Goal: Information Seeking & Learning: Compare options

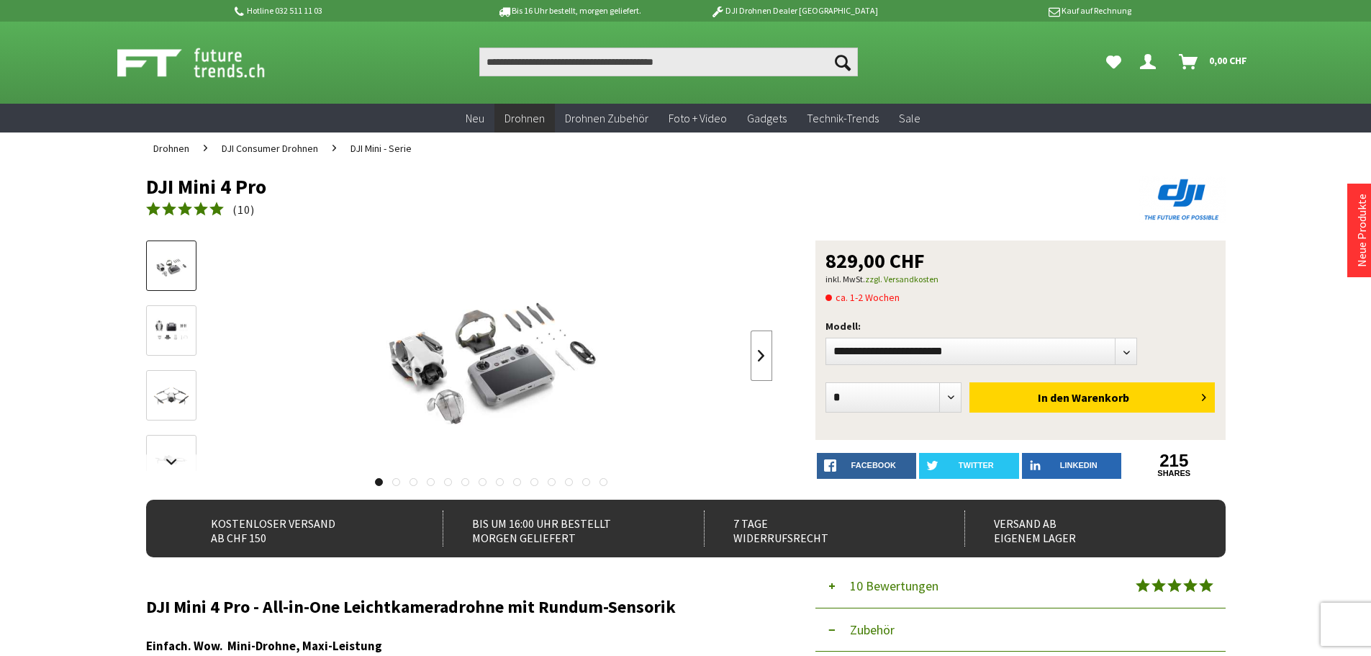
click at [760, 356] on link at bounding box center [762, 355] width 22 height 50
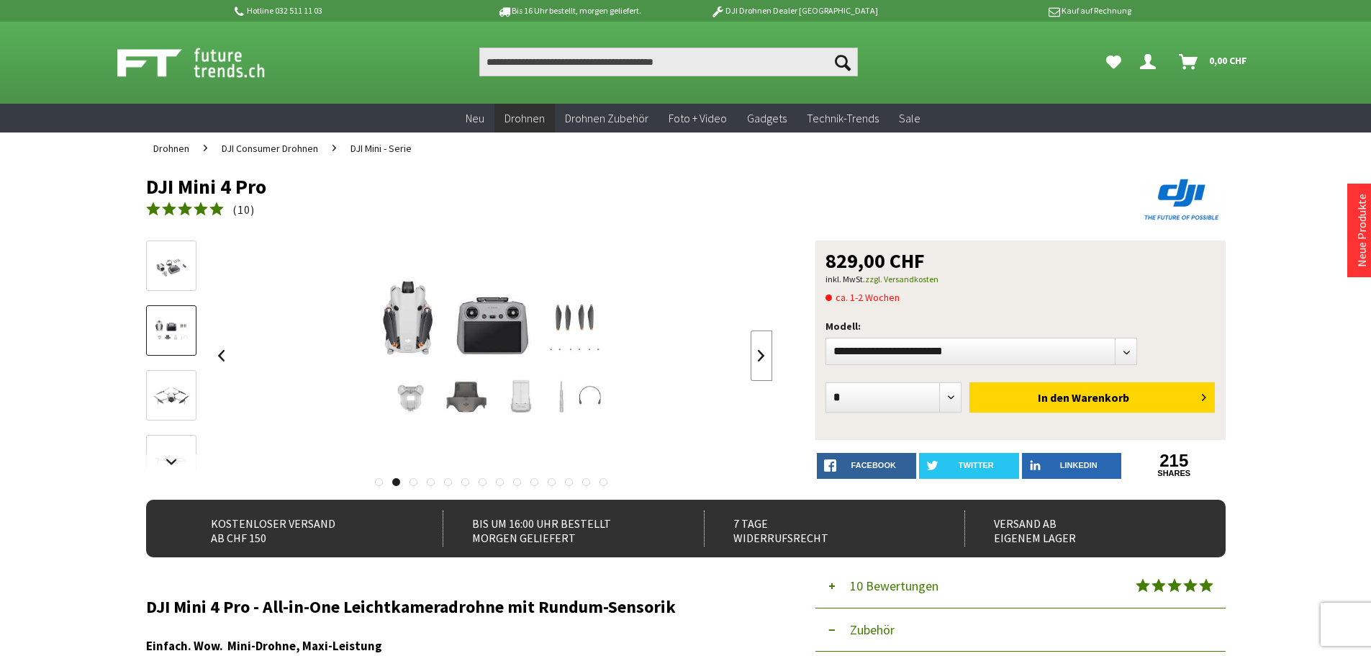
click at [760, 356] on link at bounding box center [762, 355] width 22 height 50
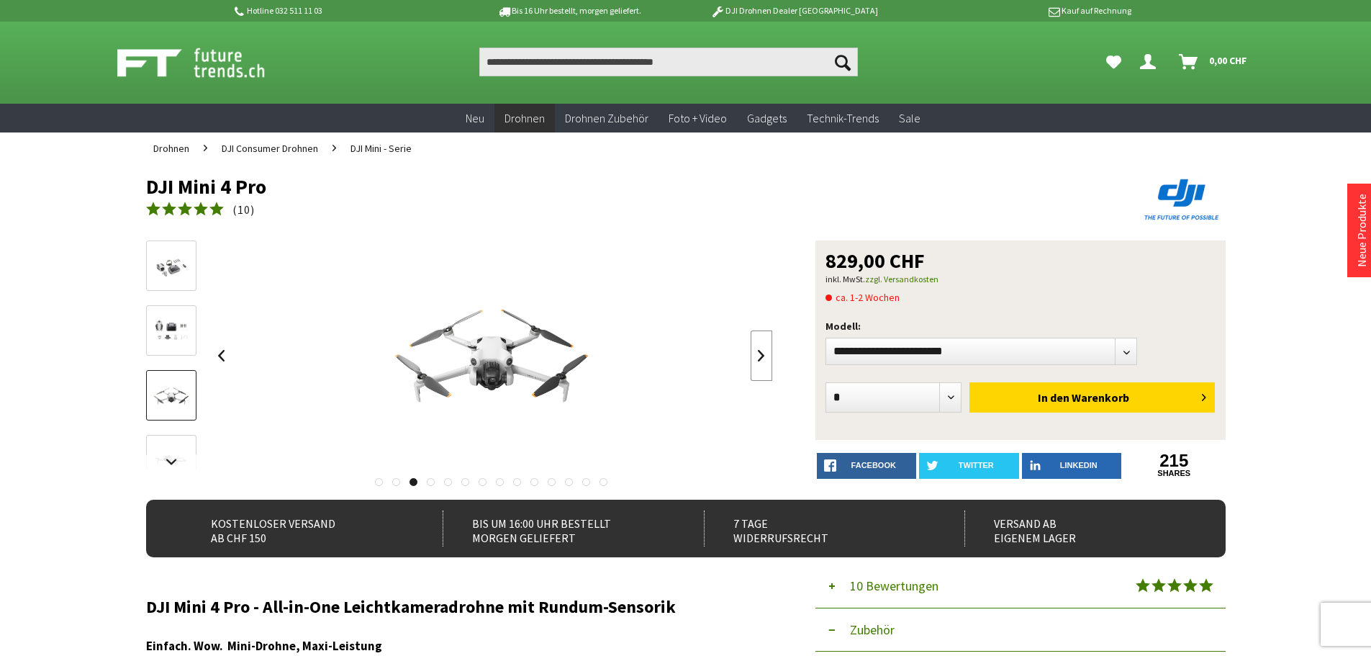
click at [760, 356] on link at bounding box center [762, 355] width 22 height 50
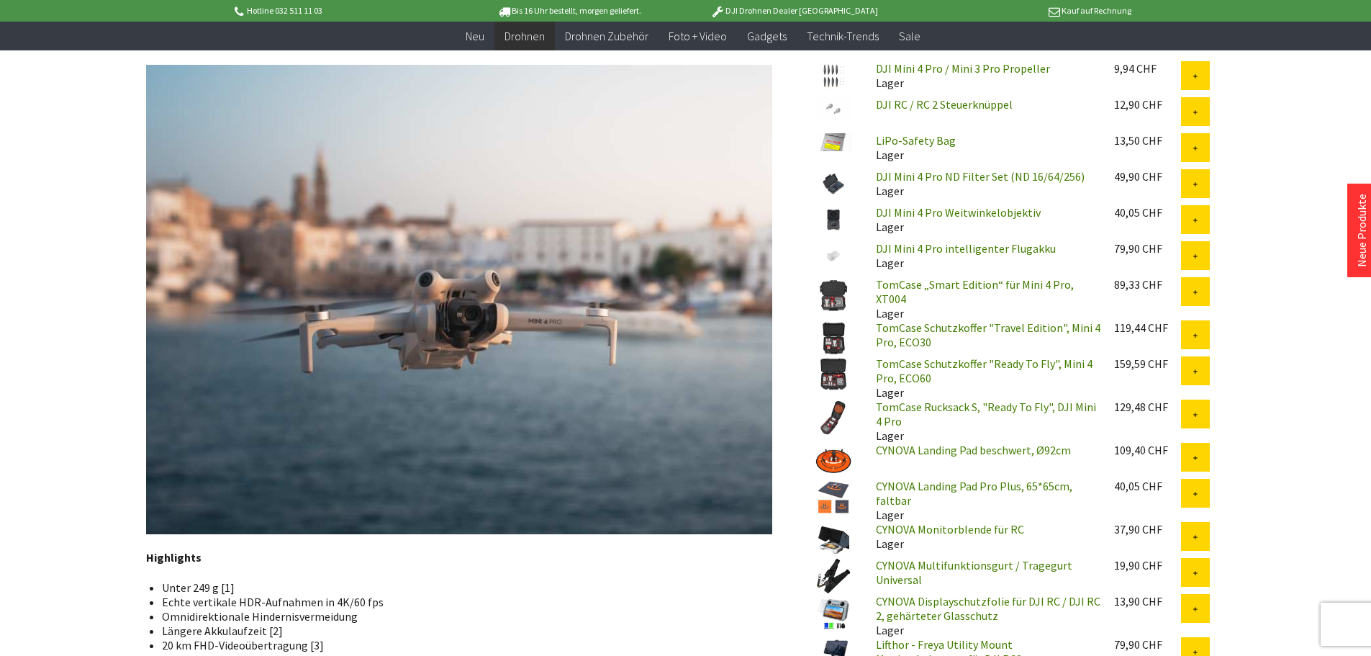
scroll to position [720, 0]
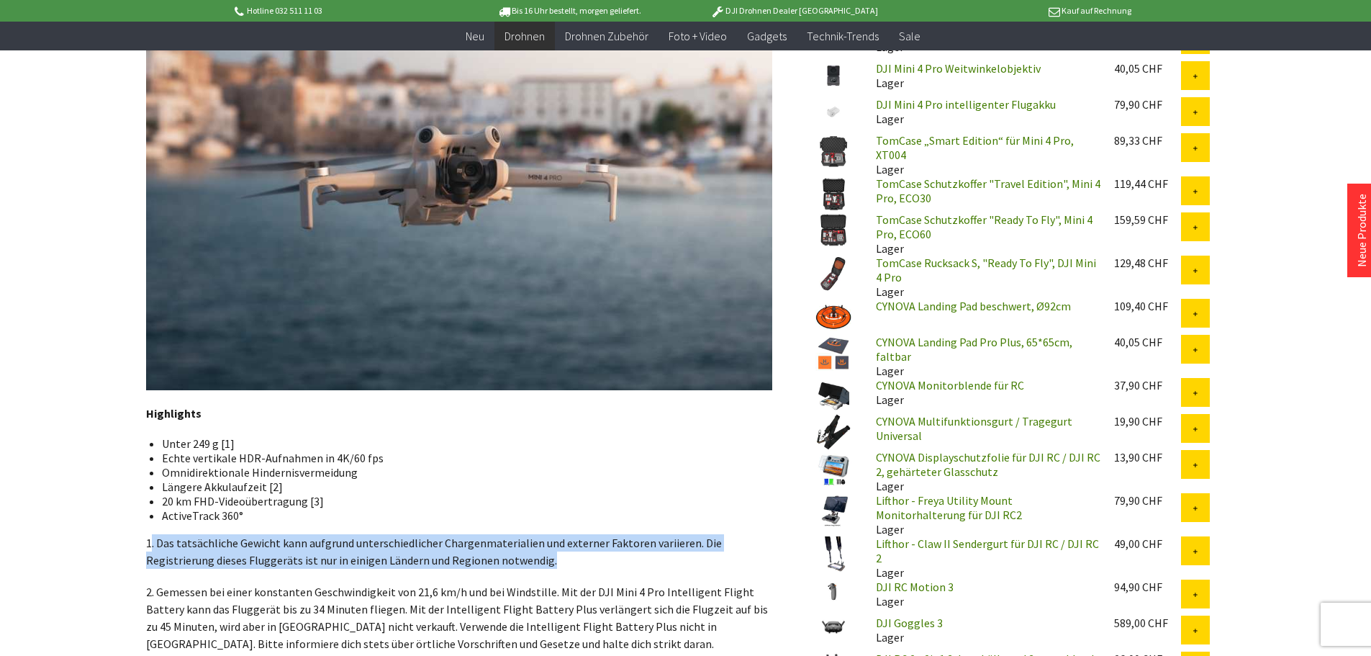
drag, startPoint x: 153, startPoint y: 550, endPoint x: 577, endPoint y: 561, distance: 423.4
click at [577, 561] on p "1. Das tatsächliche Gewicht kann aufgrund unterschiedlicher Chargenmaterialien …" at bounding box center [459, 551] width 626 height 35
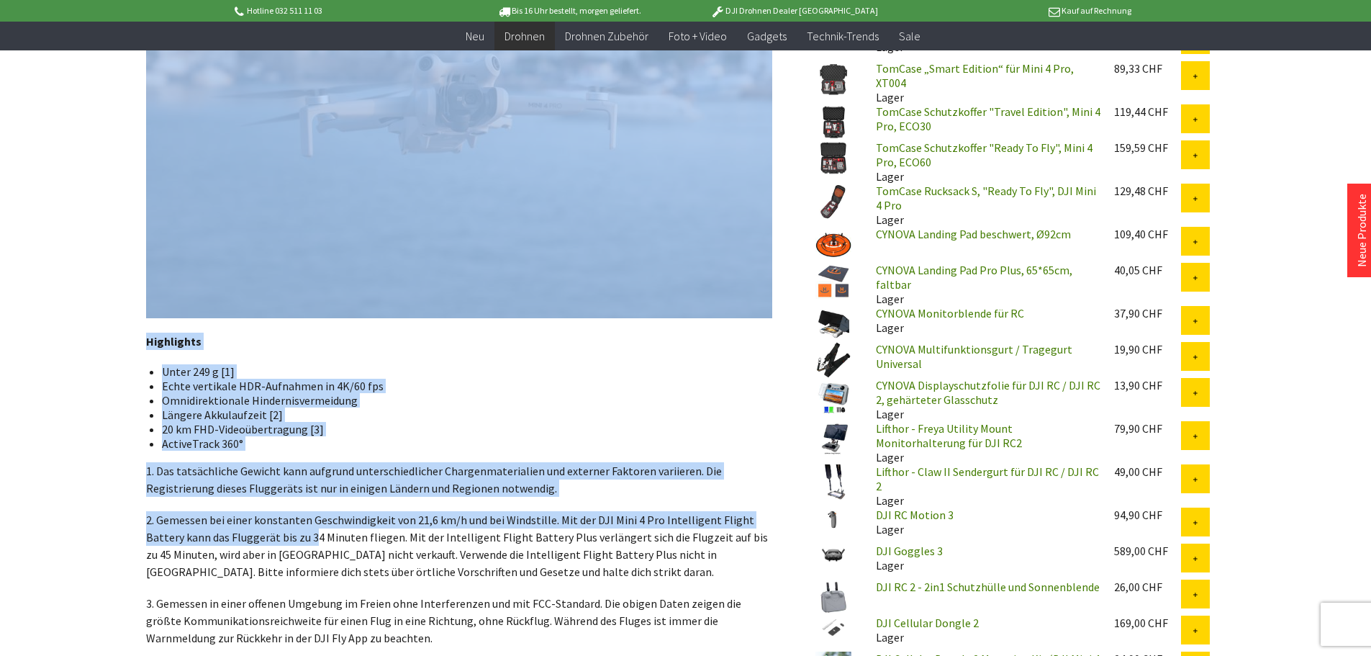
drag, startPoint x: 140, startPoint y: 523, endPoint x: 272, endPoint y: 543, distance: 134.0
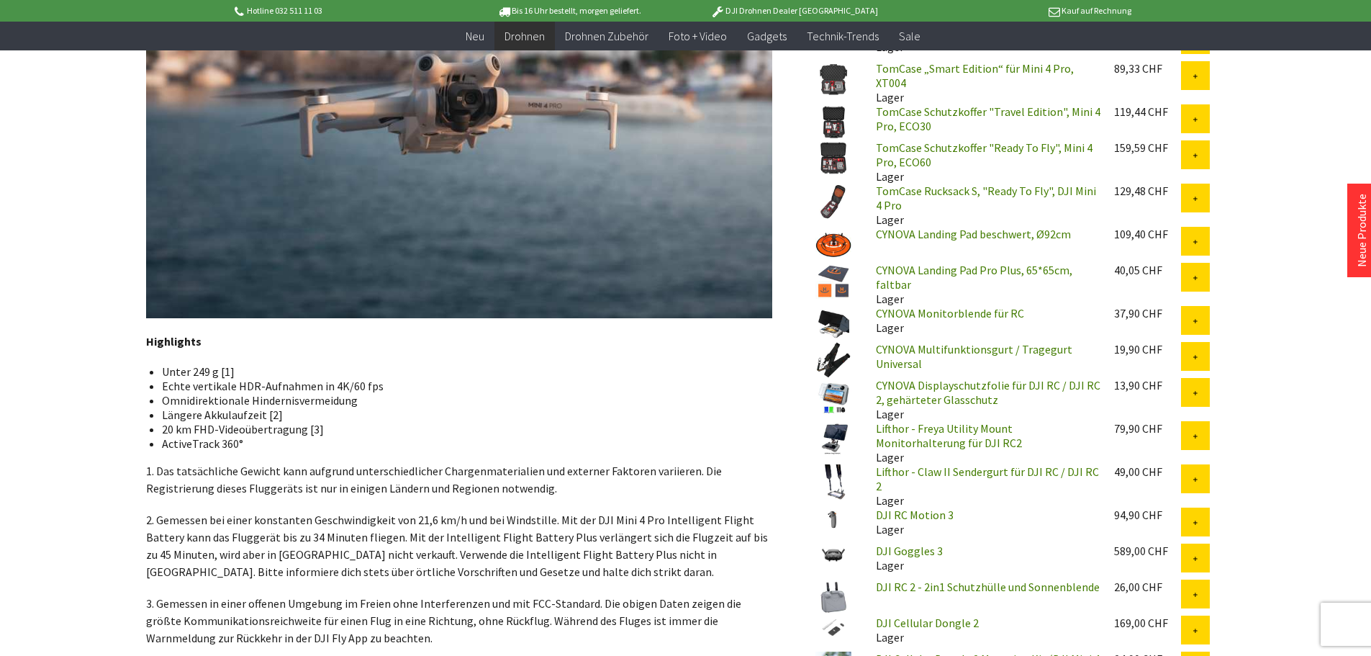
click at [404, 557] on p "2. Gemessen bei einer konstanten Geschwindigkeit von 21,6 km/h und bei Windstil…" at bounding box center [459, 545] width 626 height 69
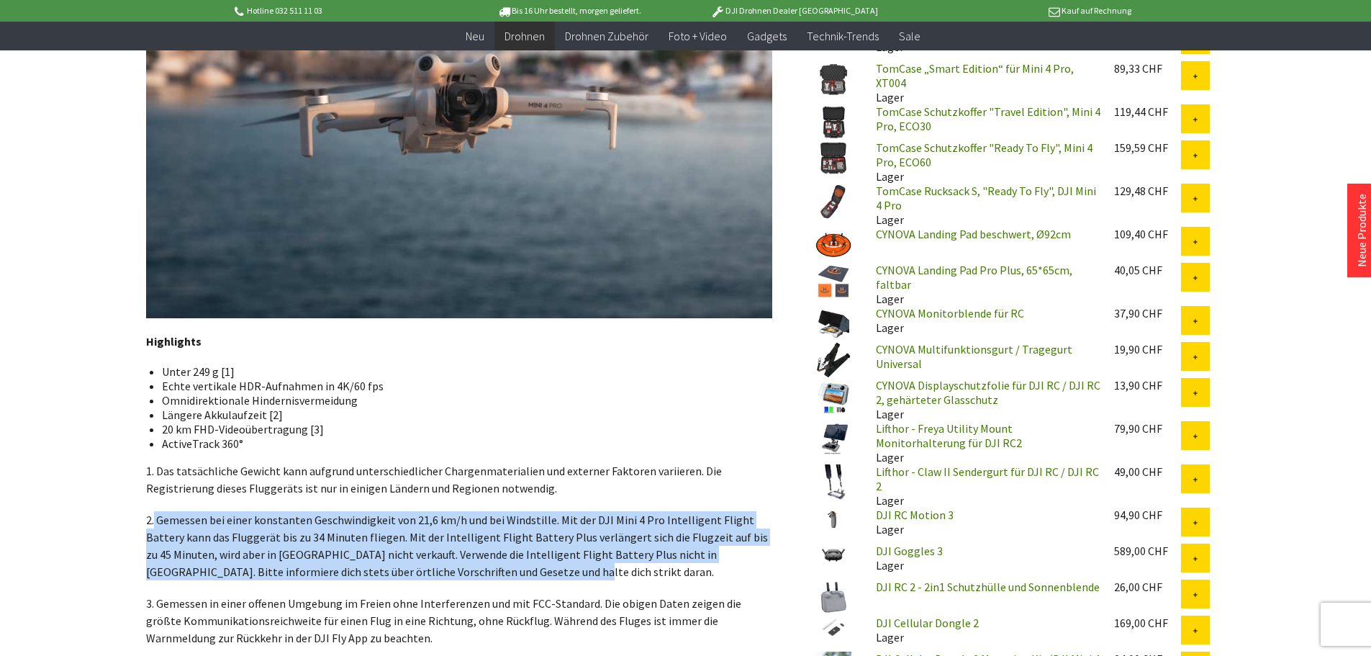
drag, startPoint x: 155, startPoint y: 528, endPoint x: 532, endPoint y: 579, distance: 380.7
click at [532, 579] on p "2. Gemessen bei einer konstanten Geschwindigkeit von 21,6 km/h und bei Windstil…" at bounding box center [459, 545] width 626 height 69
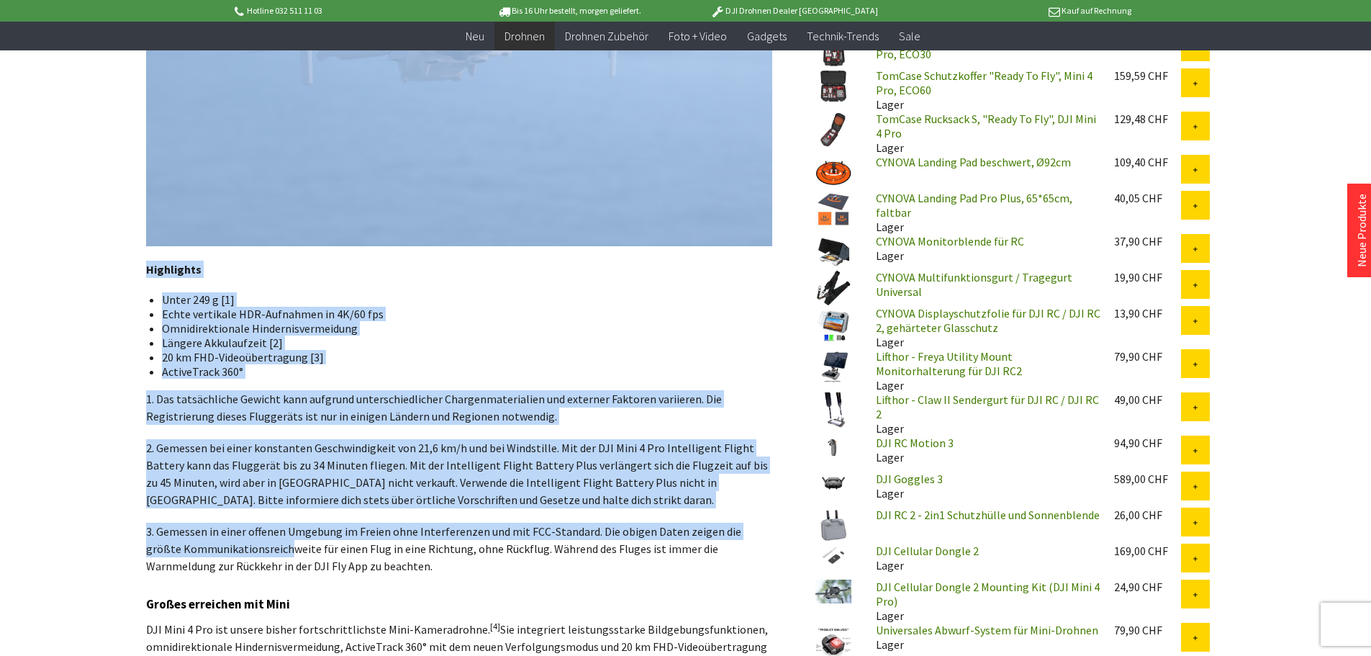
drag, startPoint x: 144, startPoint y: 535, endPoint x: 252, endPoint y: 546, distance: 108.5
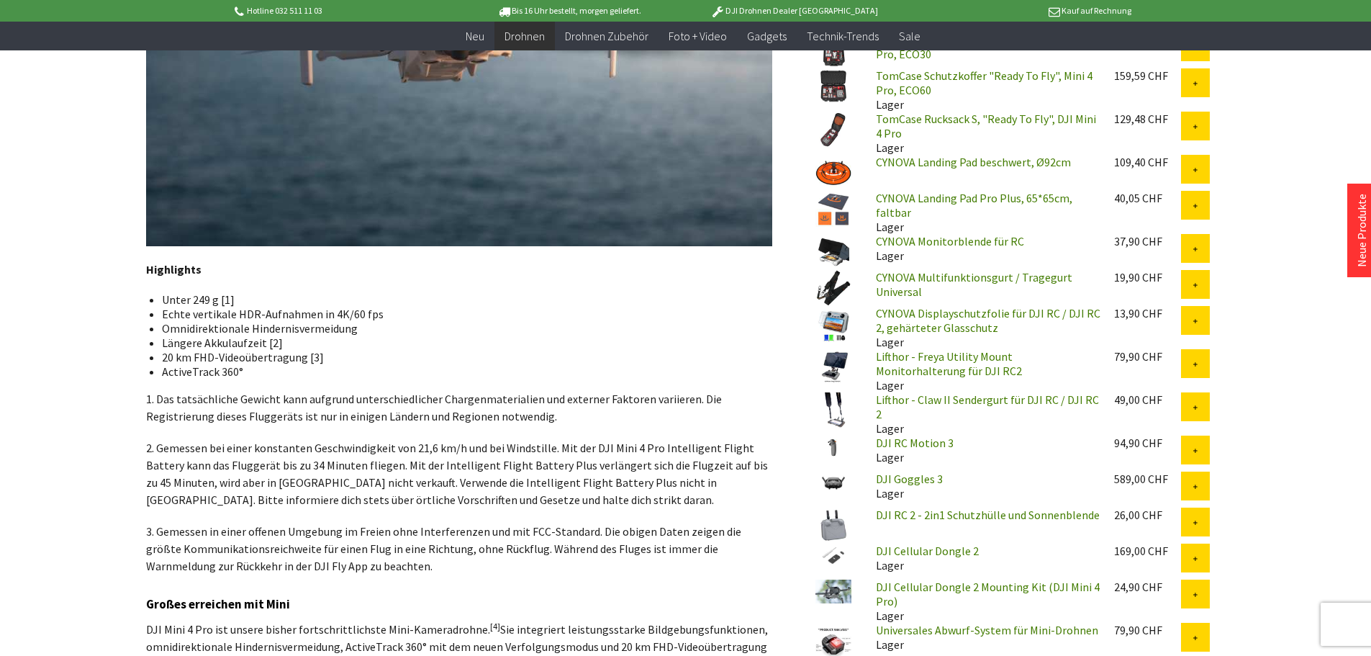
click at [354, 567] on p "3. Gemessen in einer offenen Umgebung im Freien ohne Interferenzen und mit FCC-…" at bounding box center [459, 549] width 626 height 52
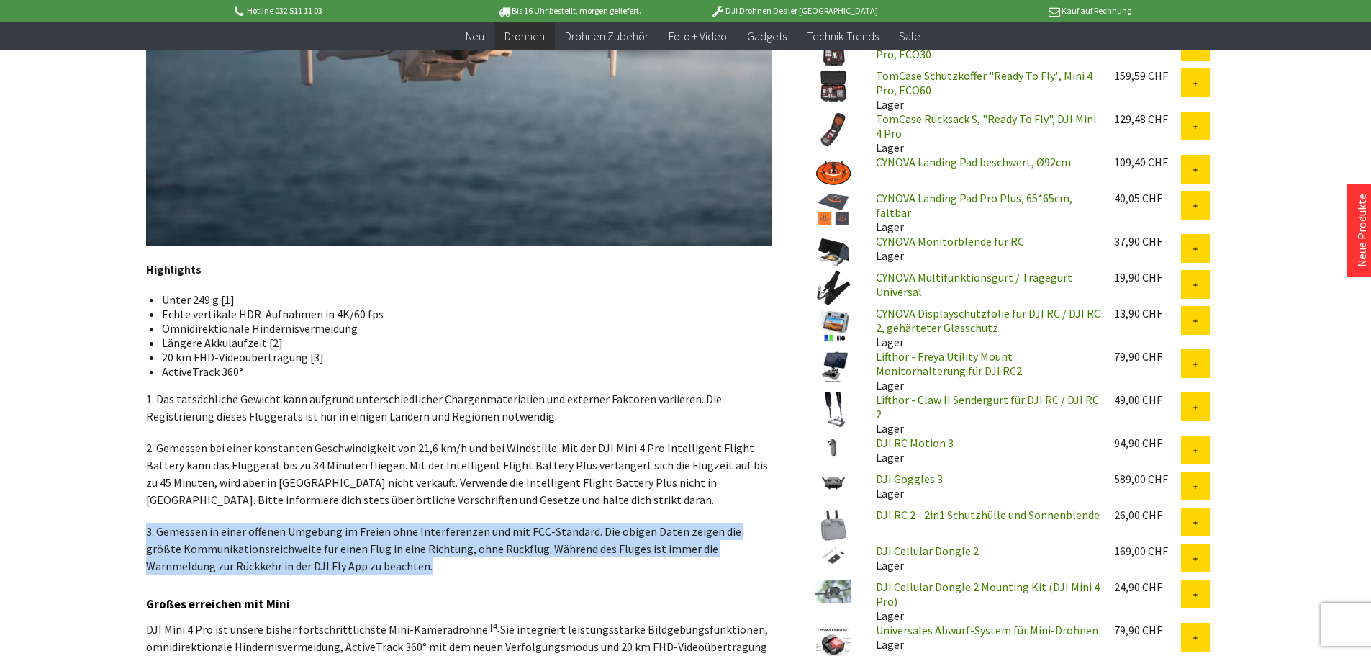
drag, startPoint x: 348, startPoint y: 570, endPoint x: 145, endPoint y: 533, distance: 206.4
click at [146, 533] on p "3. Gemessen in einer offenen Umgebung im Freien ohne Interferenzen und mit FCC-…" at bounding box center [459, 549] width 626 height 52
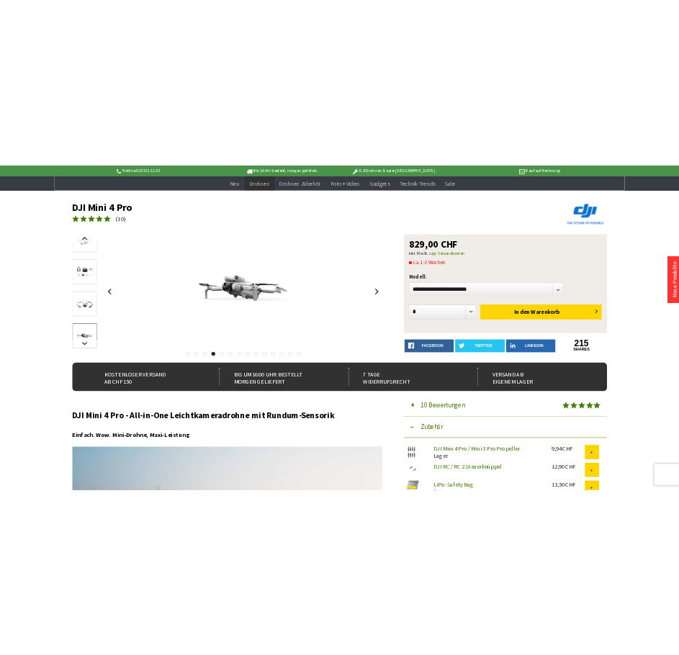
scroll to position [0, 0]
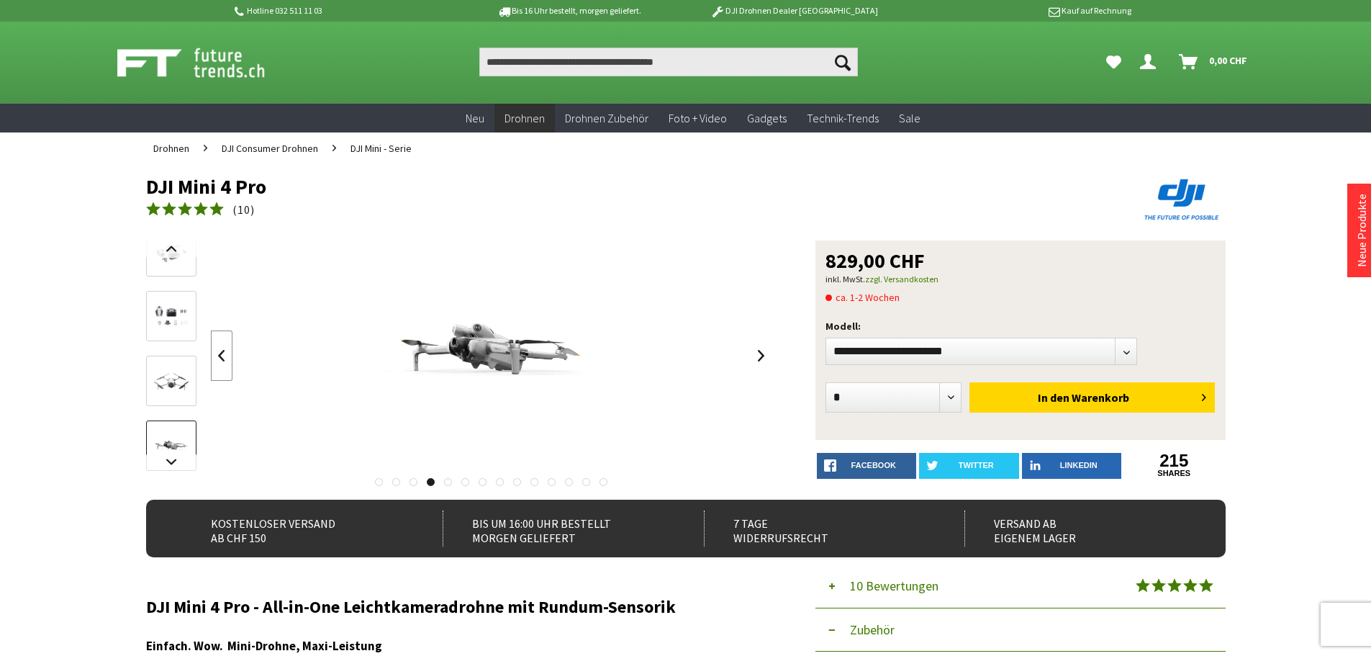
click at [230, 353] on link at bounding box center [222, 355] width 22 height 50
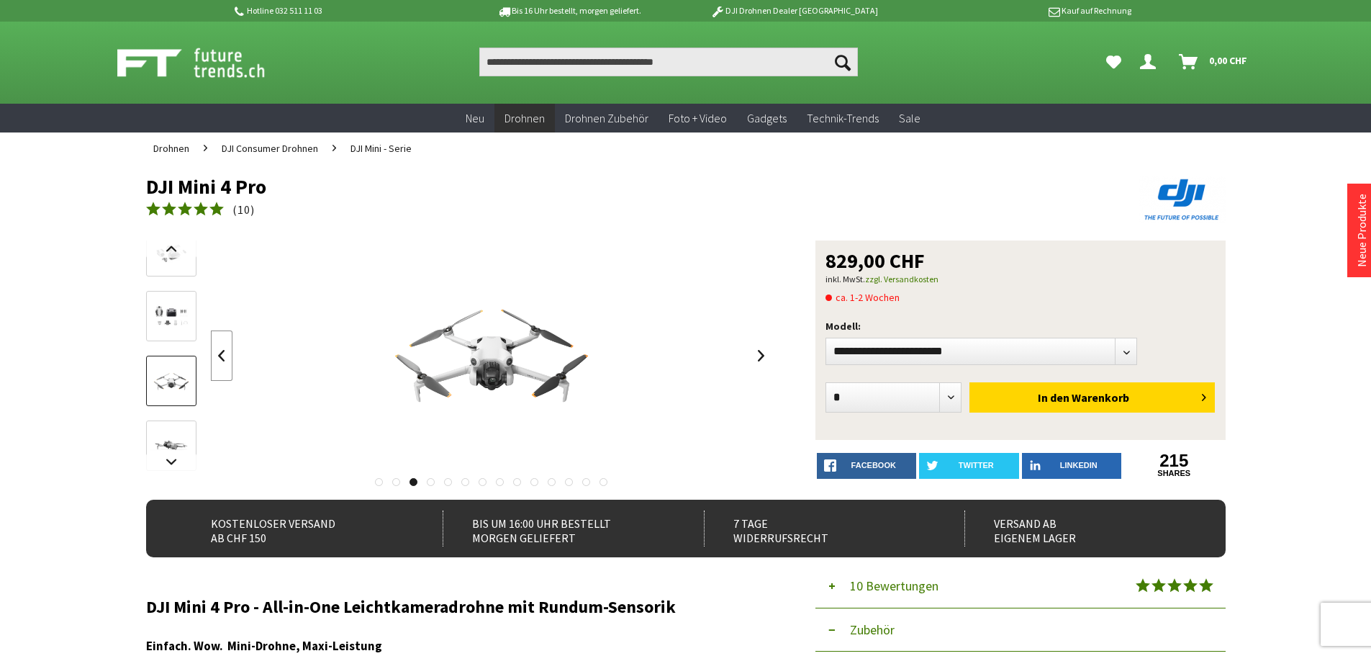
click at [230, 353] on link at bounding box center [222, 355] width 22 height 50
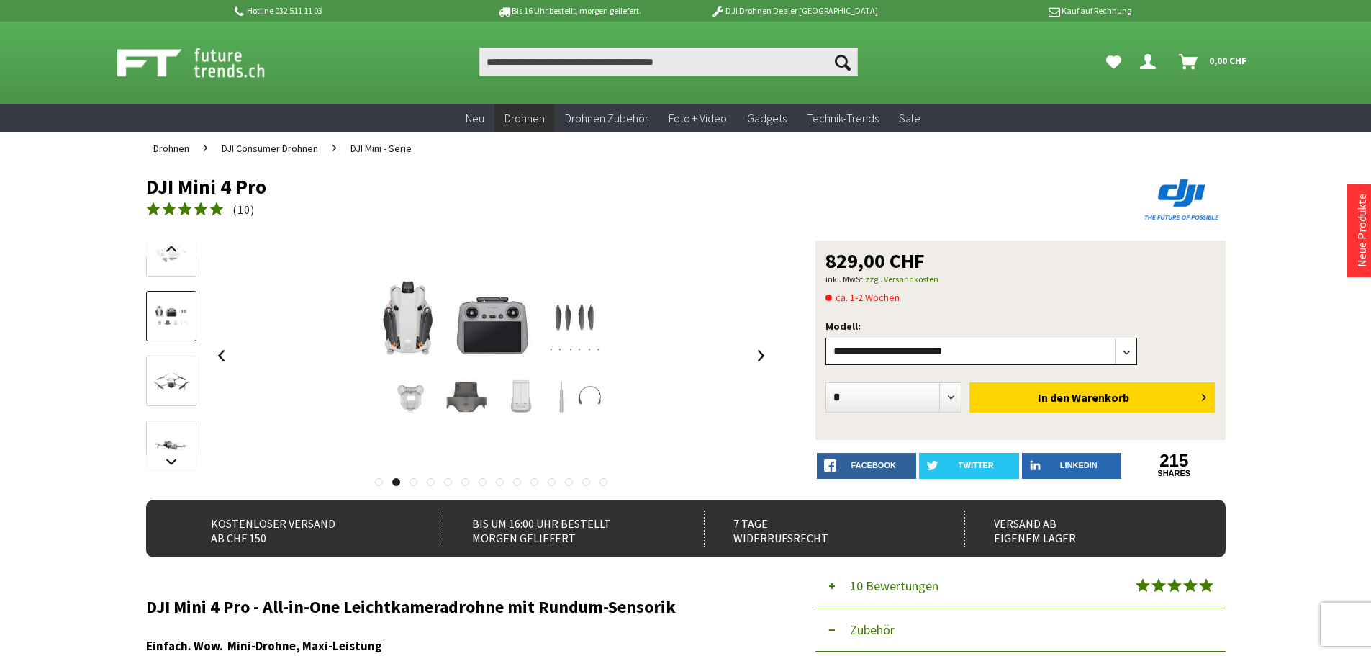
click at [1119, 352] on select"] "**********" at bounding box center [982, 351] width 312 height 27
select select"] "***"
click at [826, 338] on select"] "**********" at bounding box center [982, 351] width 312 height 27
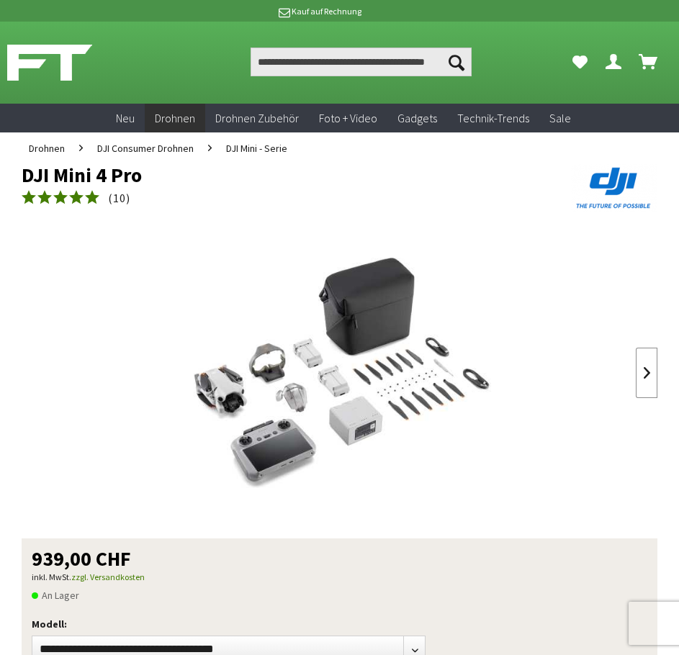
click at [653, 379] on link at bounding box center [647, 373] width 22 height 50
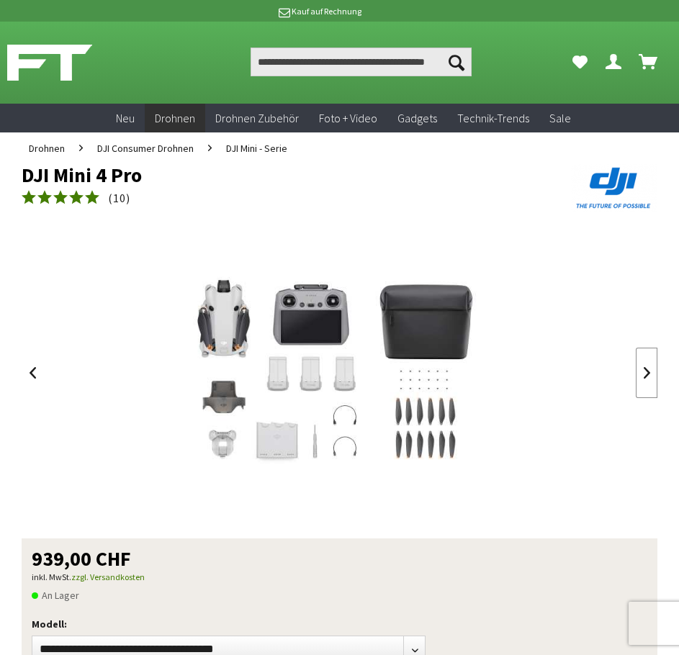
click at [643, 371] on link at bounding box center [647, 373] width 22 height 50
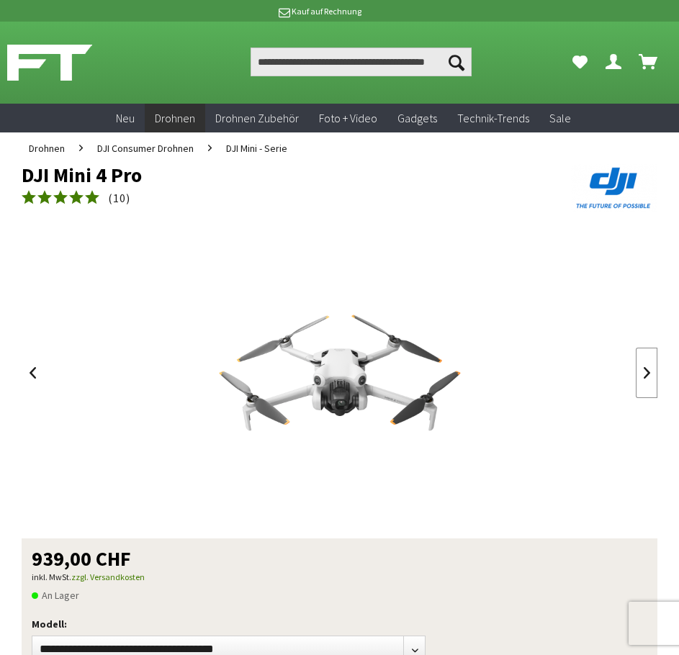
click at [643, 371] on link at bounding box center [647, 373] width 22 height 50
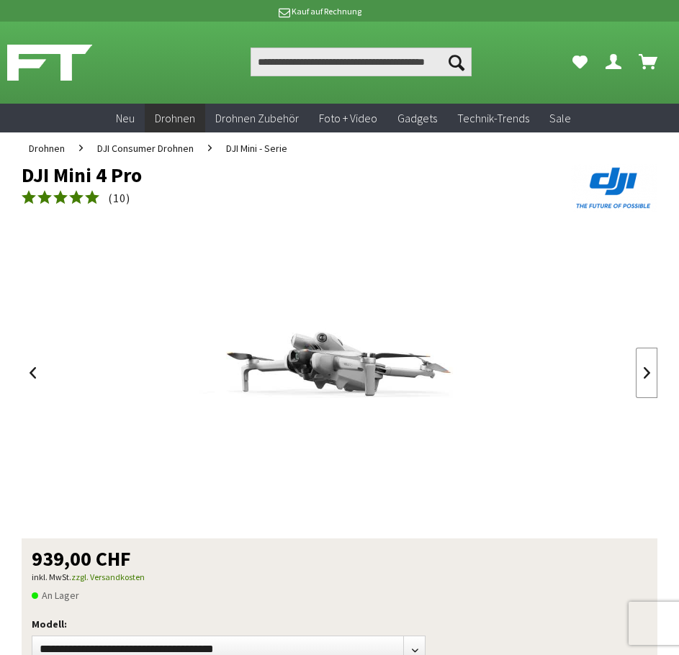
click at [643, 371] on link at bounding box center [647, 373] width 22 height 50
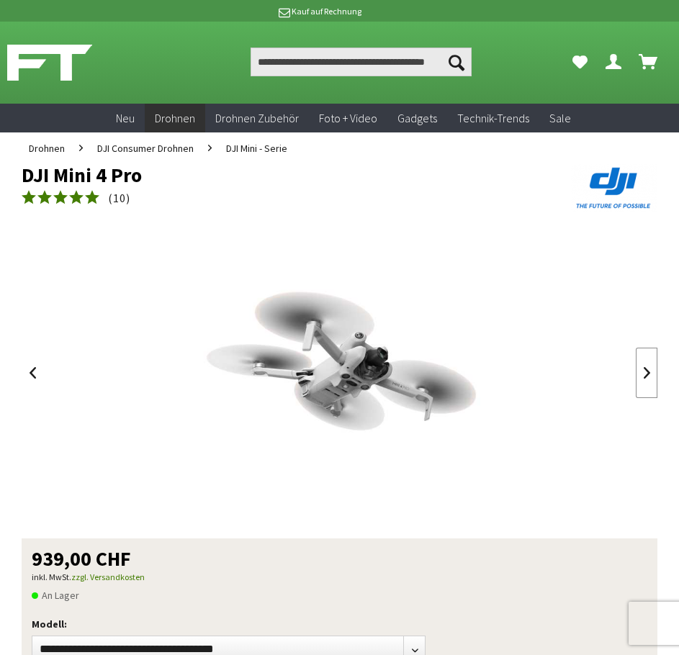
click at [643, 371] on link at bounding box center [647, 373] width 22 height 50
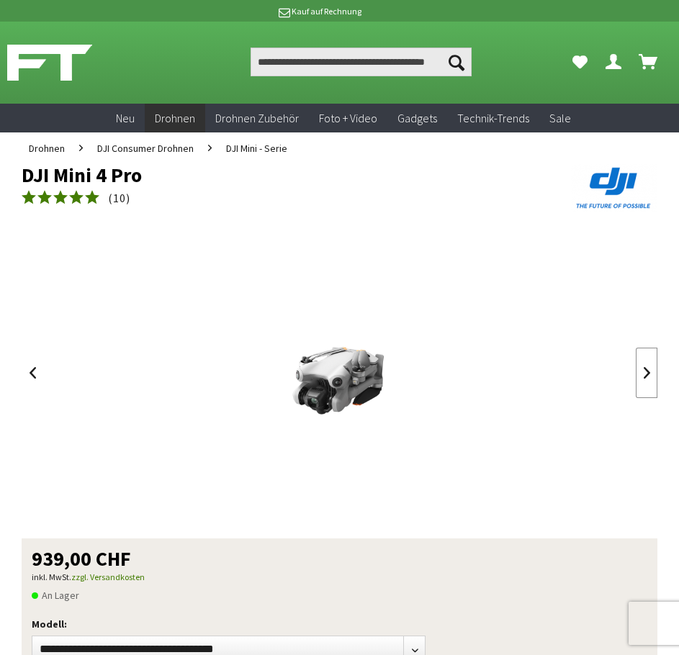
click at [643, 371] on link at bounding box center [647, 373] width 22 height 50
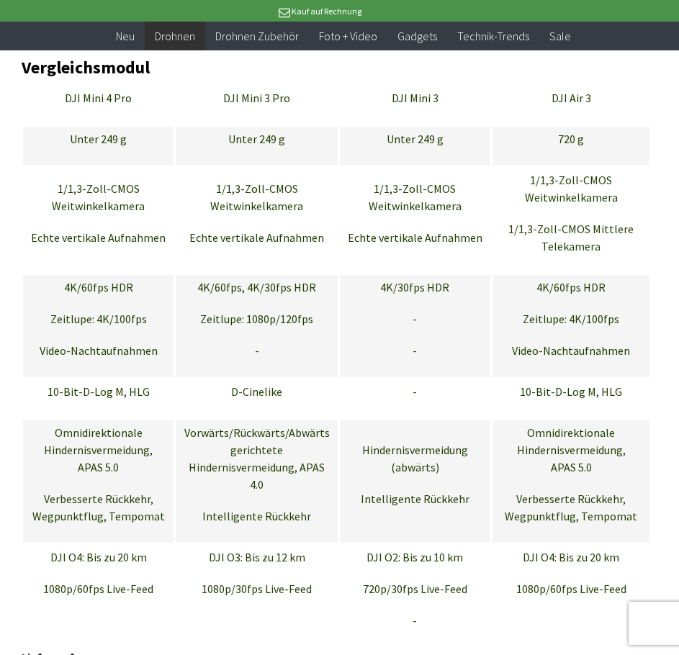
scroll to position [7055, 0]
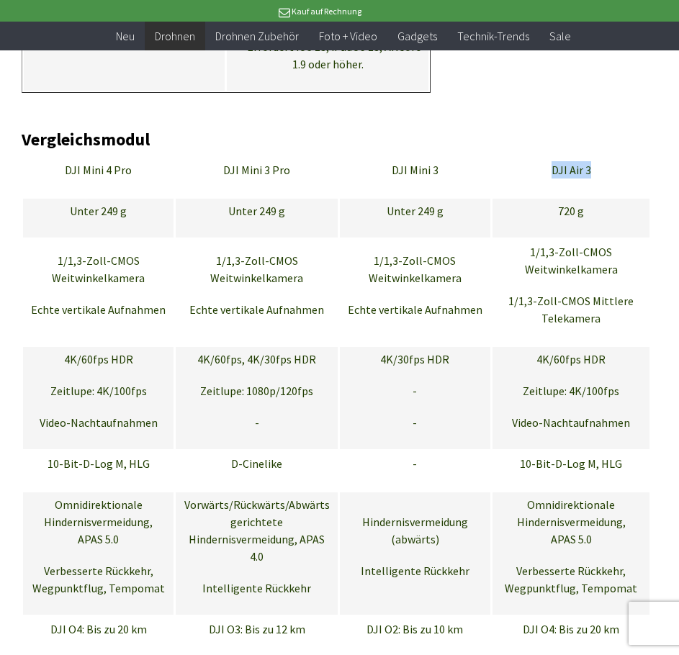
drag, startPoint x: 598, startPoint y: 119, endPoint x: 549, endPoint y: 120, distance: 49.7
click at [549, 161] on p "DJI Air 3" at bounding box center [571, 169] width 143 height 17
copy p "DJI Air 3"
